Goal: Communication & Community: Answer question/provide support

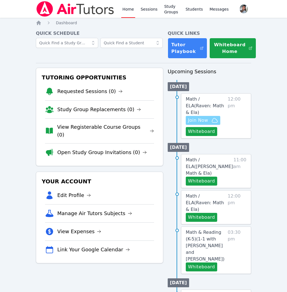
click at [211, 117] on span "Join Now" at bounding box center [203, 120] width 30 height 7
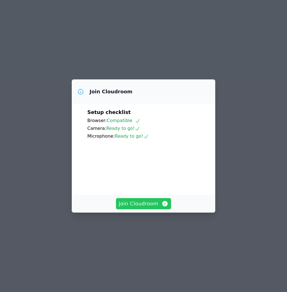
click at [154, 208] on span "Join Cloudroom" at bounding box center [144, 204] width 50 height 8
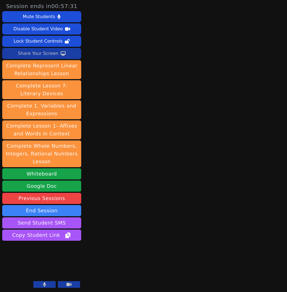
click at [54, 54] on div "Share Your Screen" at bounding box center [38, 53] width 41 height 9
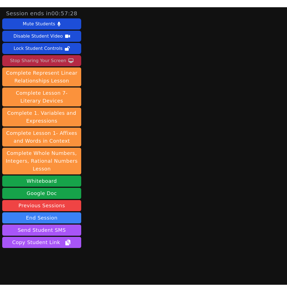
scroll to position [11, 0]
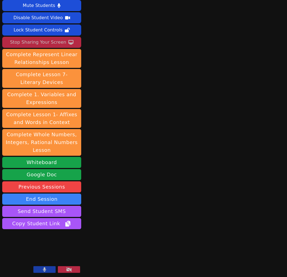
click at [63, 44] on div "Stop Sharing Your Screen" at bounding box center [38, 42] width 56 height 9
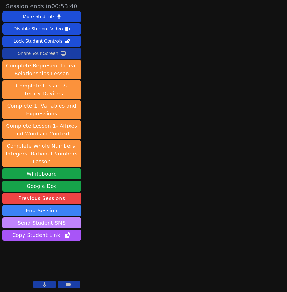
click at [45, 222] on button "Send Student SMS" at bounding box center [41, 222] width 79 height 11
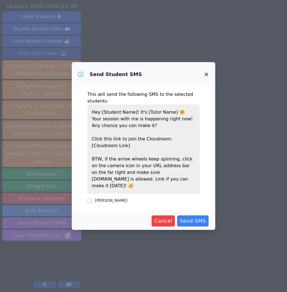
click at [104, 198] on label "[PERSON_NAME]" at bounding box center [111, 200] width 32 height 4
click at [92, 199] on input "[PERSON_NAME]" at bounding box center [89, 201] width 4 height 4
checkbox input "true"
click at [186, 221] on span "Send SMS" at bounding box center [193, 221] width 26 height 8
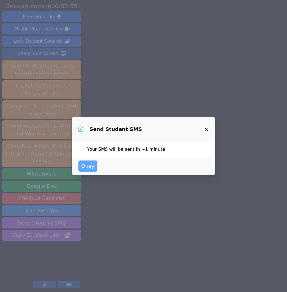
click at [94, 162] on button "Okay" at bounding box center [88, 165] width 19 height 11
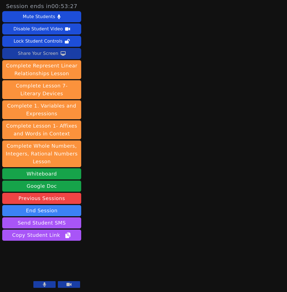
click at [46, 55] on div "Share Your Screen" at bounding box center [38, 53] width 41 height 9
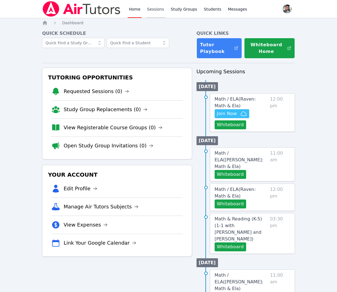
click at [162, 7] on link "Sessions" at bounding box center [155, 9] width 19 height 18
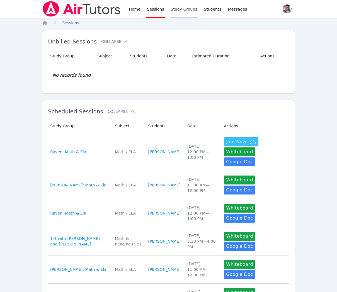
click at [181, 10] on link "Study Groups" at bounding box center [184, 9] width 29 height 18
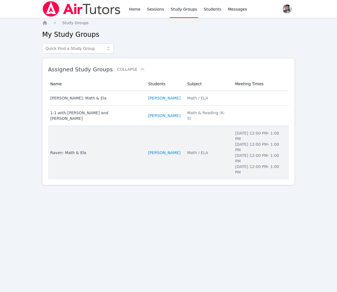
click at [131, 171] on td "Name Raven: Math & Ela" at bounding box center [96, 152] width 97 height 53
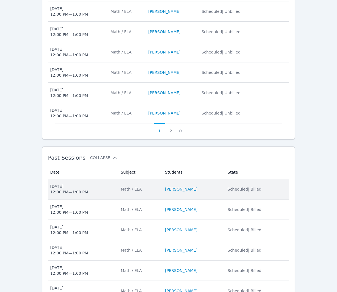
scroll to position [271, 0]
click at [100, 194] on span "Thu Sep 18 12:00 PM — 1:00 PM" at bounding box center [82, 188] width 64 height 11
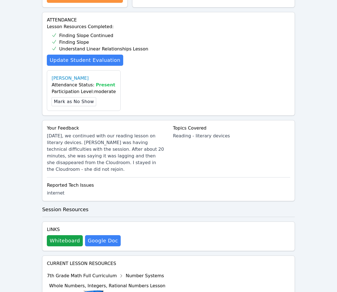
scroll to position [174, 0]
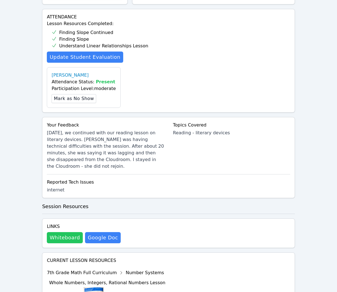
click at [75, 232] on button "Whiteboard" at bounding box center [65, 237] width 36 height 11
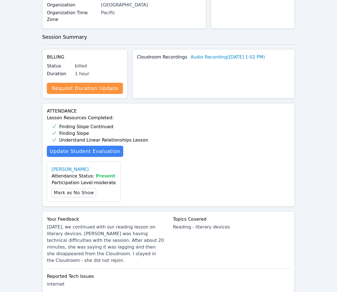
scroll to position [0, 0]
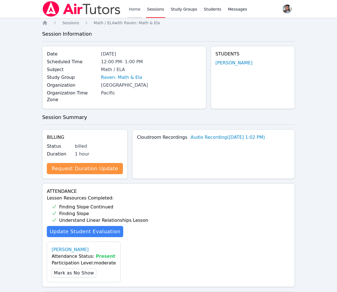
click at [139, 10] on link "Home" at bounding box center [135, 9] width 14 height 18
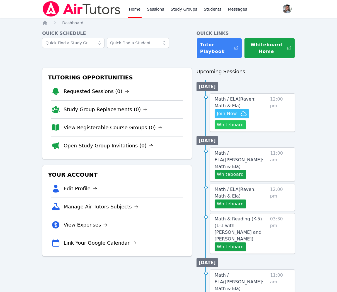
click at [222, 126] on button "Whiteboard" at bounding box center [229, 124] width 31 height 9
